Goal: Communication & Community: Answer question/provide support

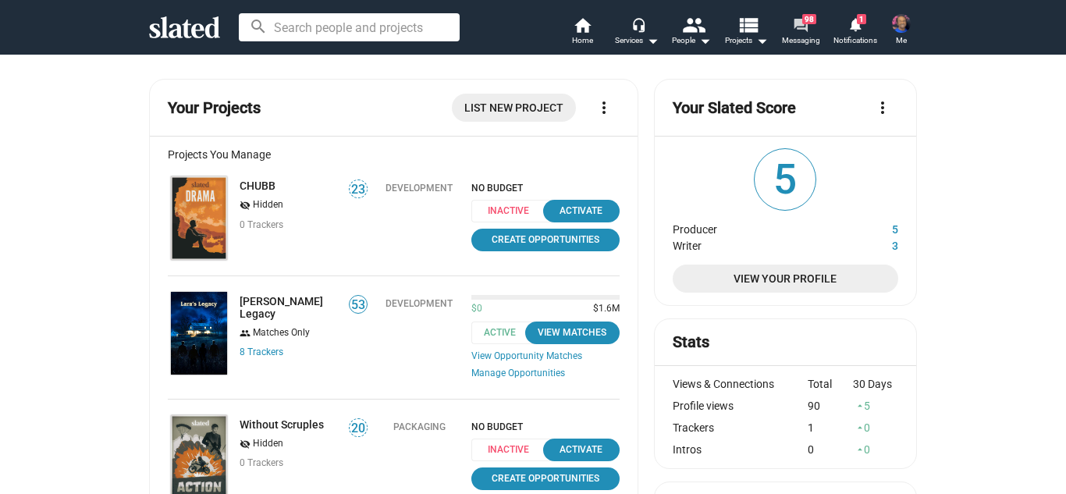
click at [799, 38] on span "Messaging" at bounding box center [801, 40] width 38 height 19
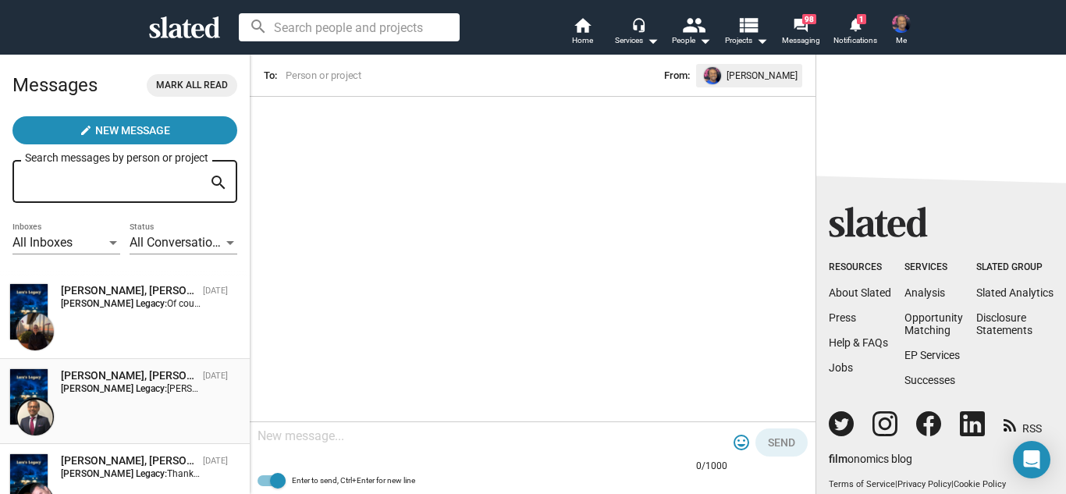
click at [146, 382] on div "[PERSON_NAME], [PERSON_NAME] Legacy" at bounding box center [129, 375] width 136 height 15
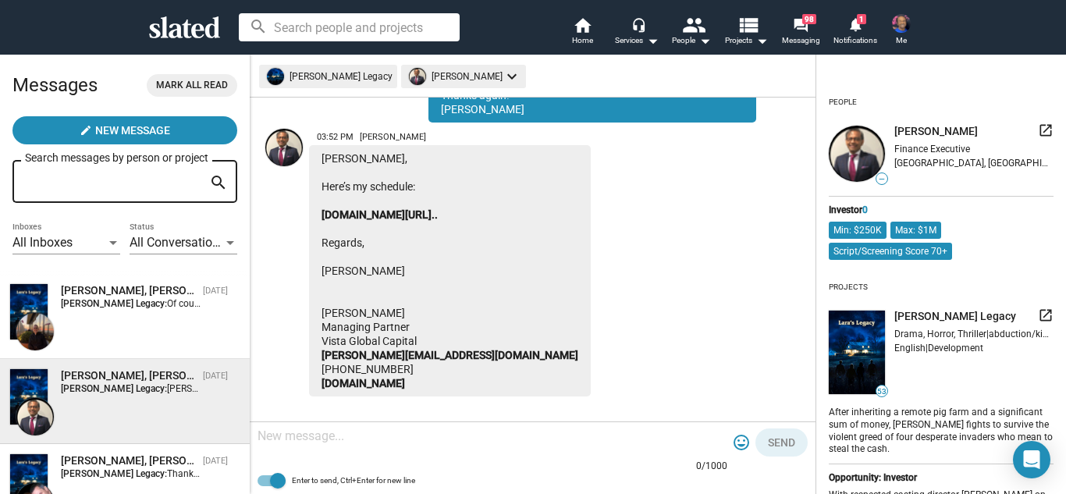
scroll to position [1017, 0]
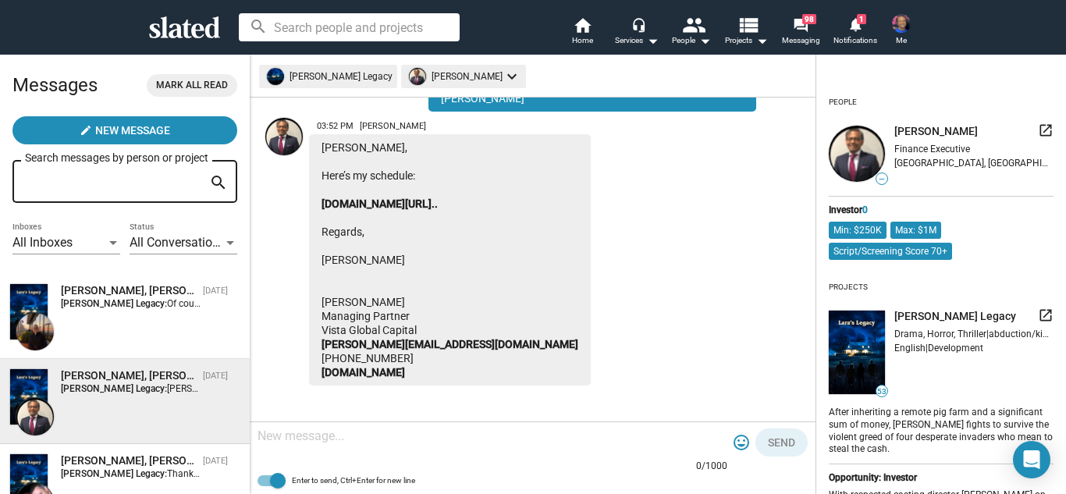
click at [218, 372] on div "[PERSON_NAME], [PERSON_NAME] Legacy [DATE] [PERSON_NAME] Legacy: [PERSON_NAME],…" at bounding box center [144, 381] width 192 height 26
